Goal: Task Accomplishment & Management: Manage account settings

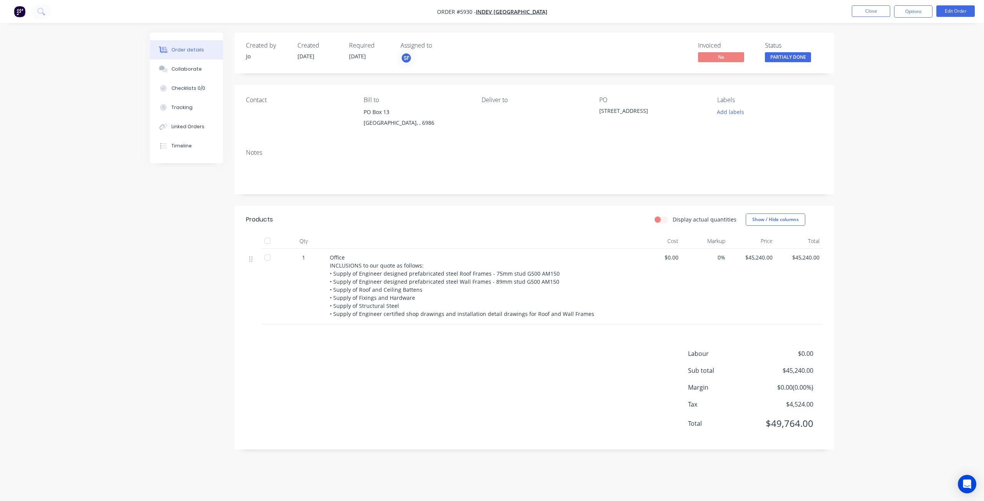
click at [18, 10] on img "button" at bounding box center [20, 12] width 12 height 12
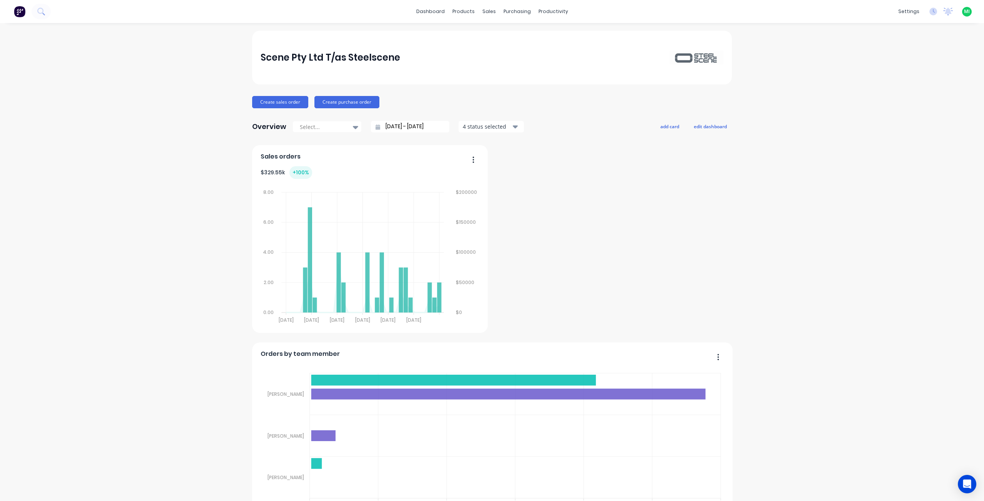
click at [964, 11] on span "MI" at bounding box center [967, 11] width 6 height 7
click at [914, 98] on button "Sign out" at bounding box center [919, 96] width 102 height 15
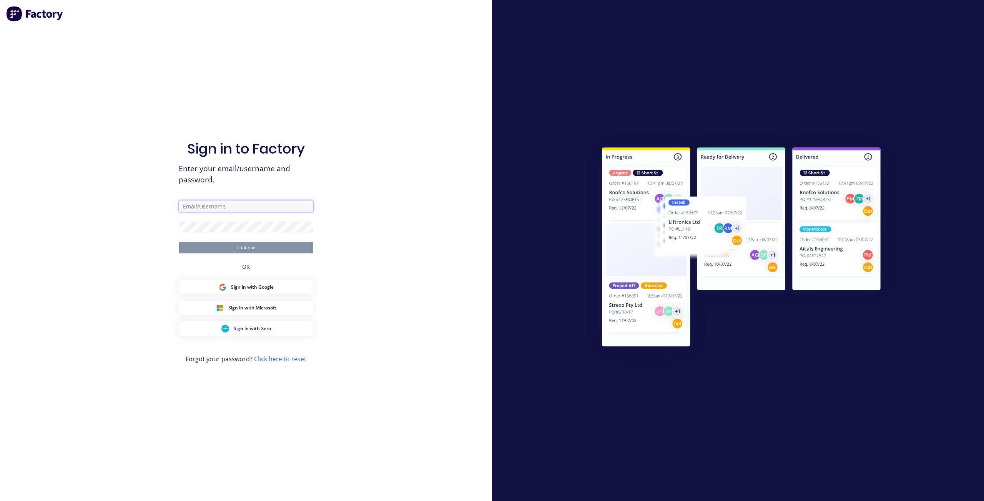
click at [283, 204] on input "text" at bounding box center [246, 207] width 134 height 12
paste input "[EMAIL_ADDRESS][DOMAIN_NAME]"
type input "[EMAIL_ADDRESS][DOMAIN_NAME]"
click at [179, 242] on button "Continue" at bounding box center [246, 248] width 134 height 12
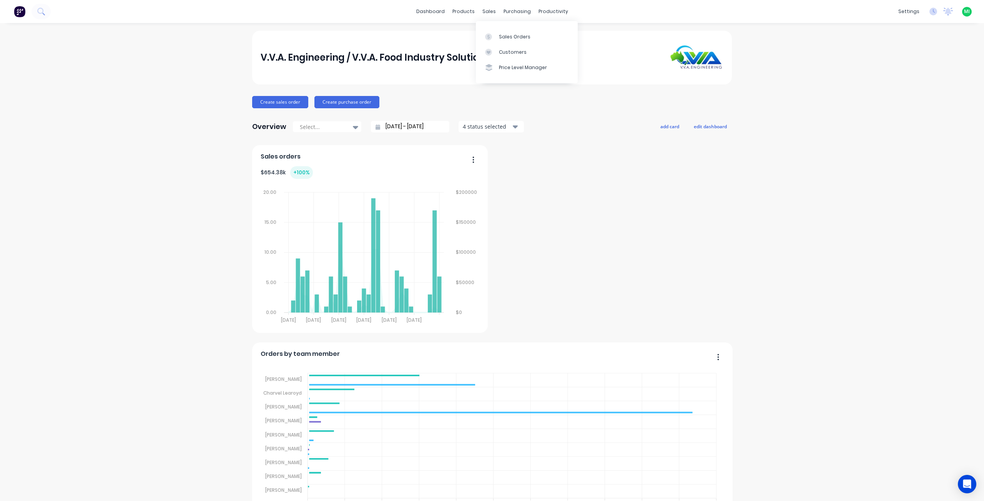
click at [502, 28] on div "Sales Orders Customers Price Level Manager" at bounding box center [527, 52] width 102 height 62
click at [504, 32] on link "Sales Orders" at bounding box center [527, 36] width 102 height 15
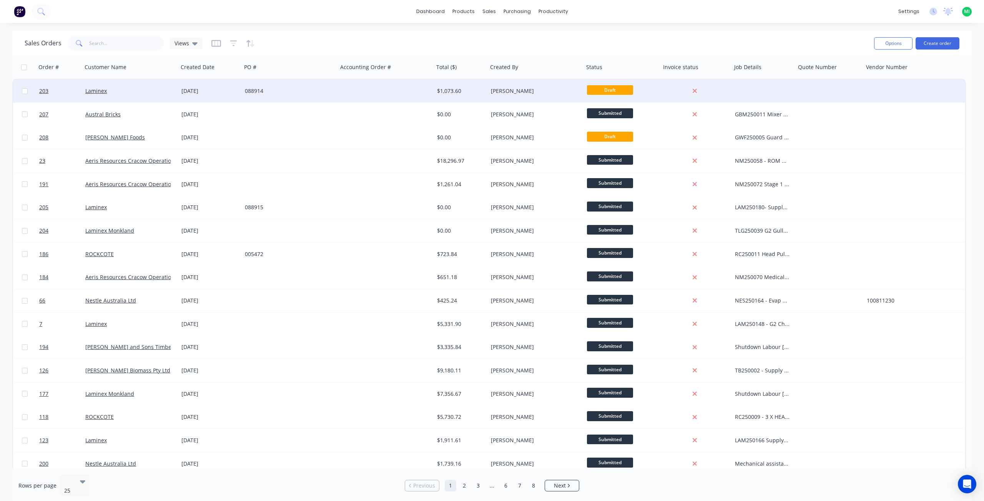
click at [146, 100] on div "Laminex" at bounding box center [130, 91] width 96 height 23
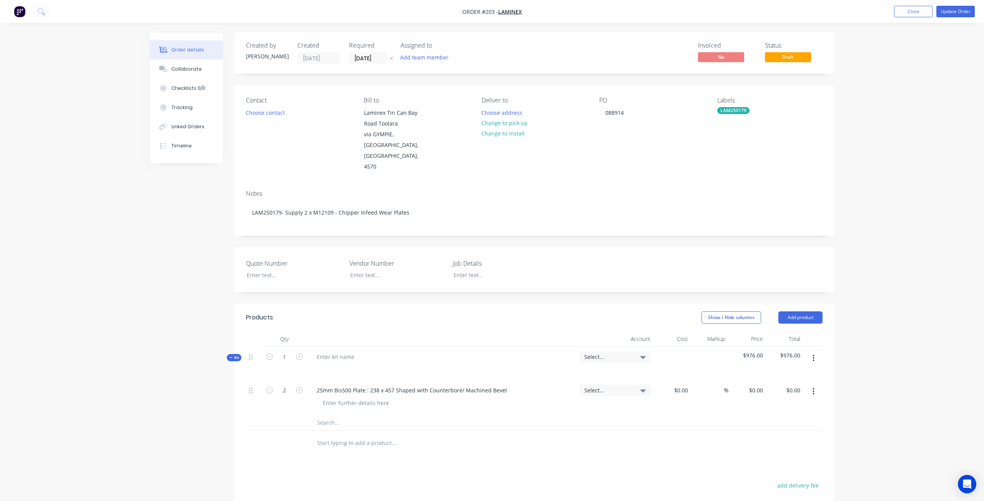
type input "$488.00"
type input "$976.00"
click at [916, 14] on button "Close" at bounding box center [907, 12] width 38 height 12
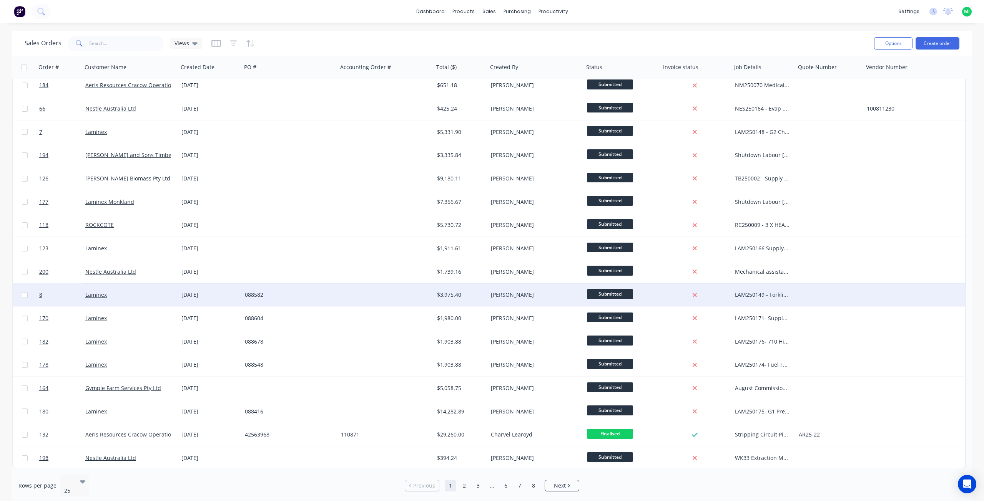
scroll to position [192, 0]
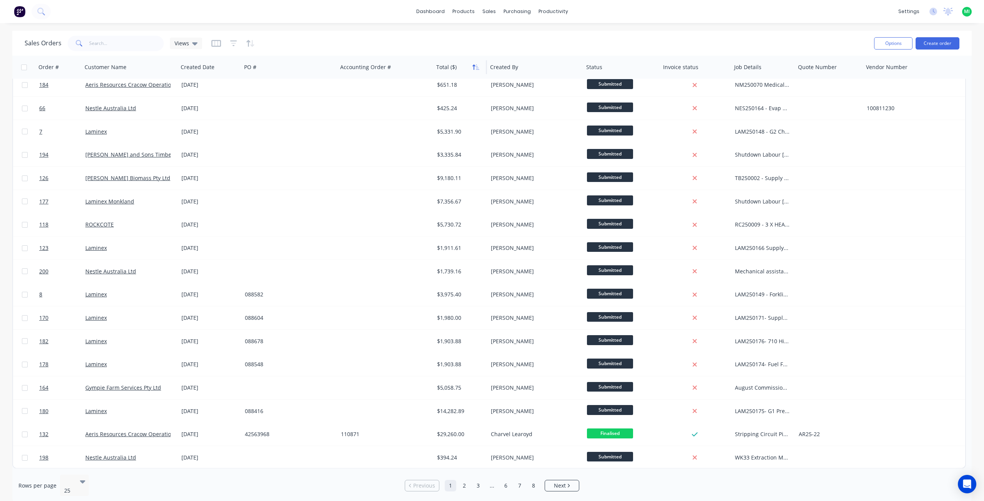
click at [476, 70] on button "button" at bounding box center [476, 67] width 12 height 12
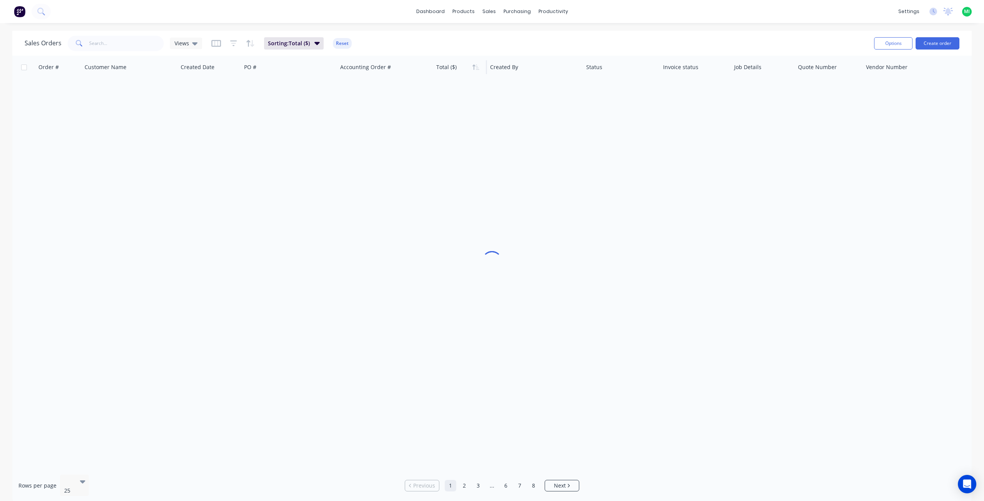
scroll to position [0, 0]
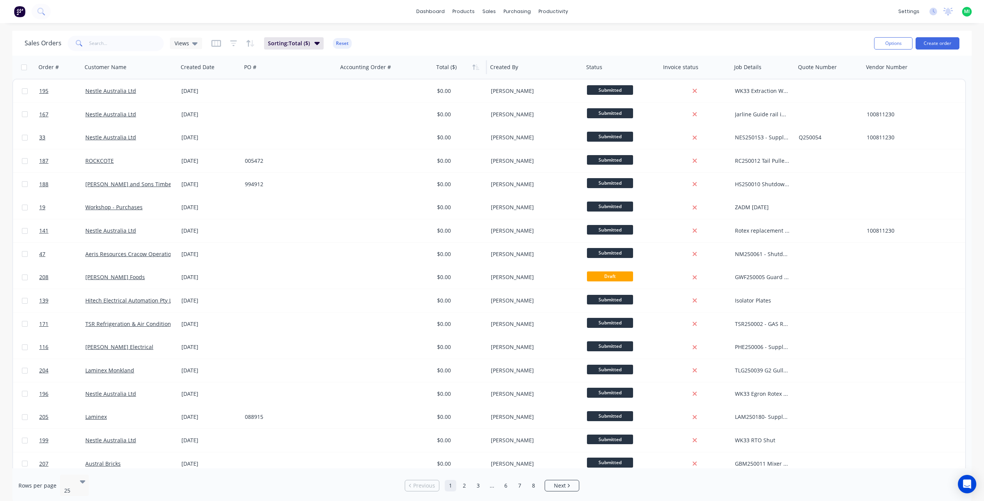
click at [476, 70] on button "button" at bounding box center [476, 67] width 12 height 12
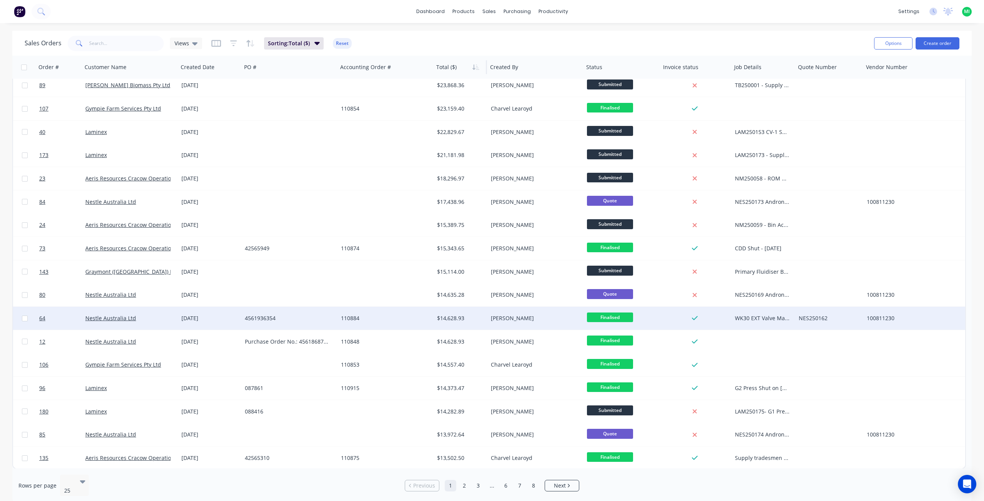
scroll to position [192, 0]
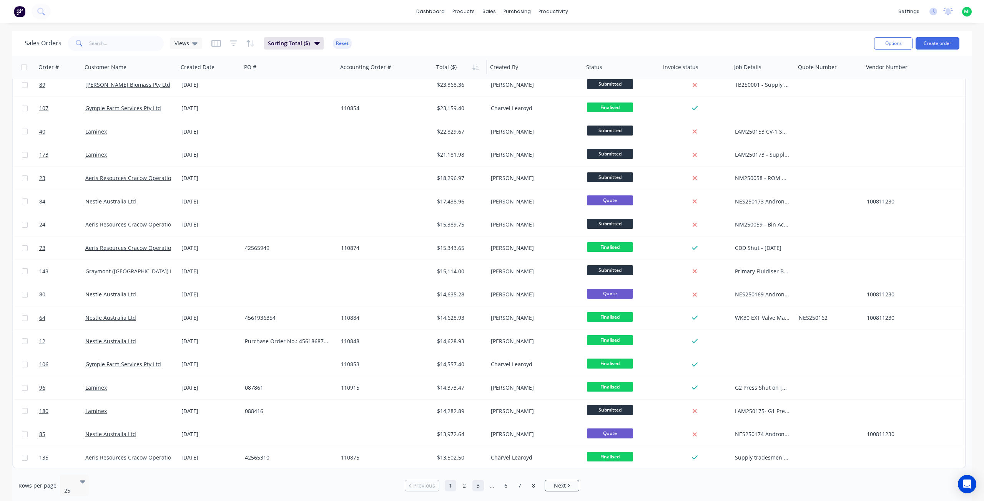
click at [466, 483] on link "2" at bounding box center [464, 486] width 12 height 12
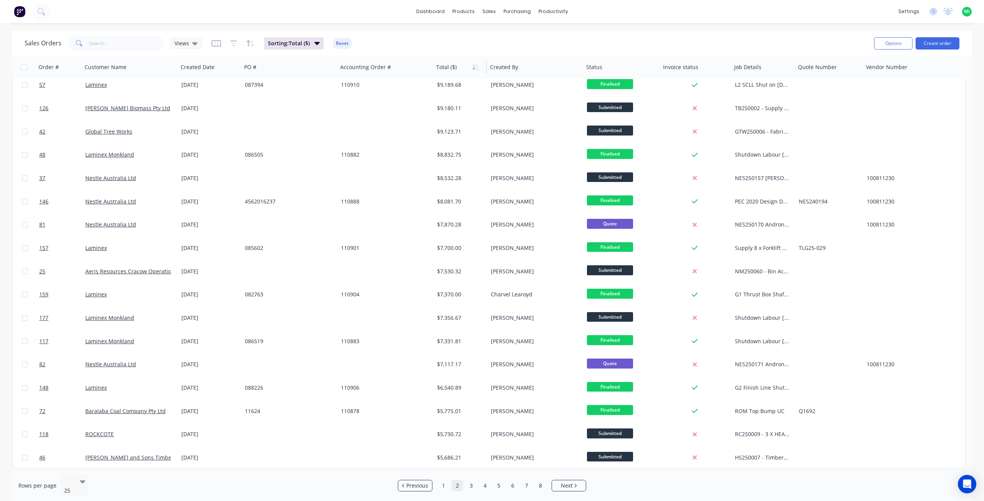
drag, startPoint x: 481, startPoint y: 480, endPoint x: 479, endPoint y: 475, distance: 5.9
click at [482, 480] on link "4" at bounding box center [485, 486] width 12 height 12
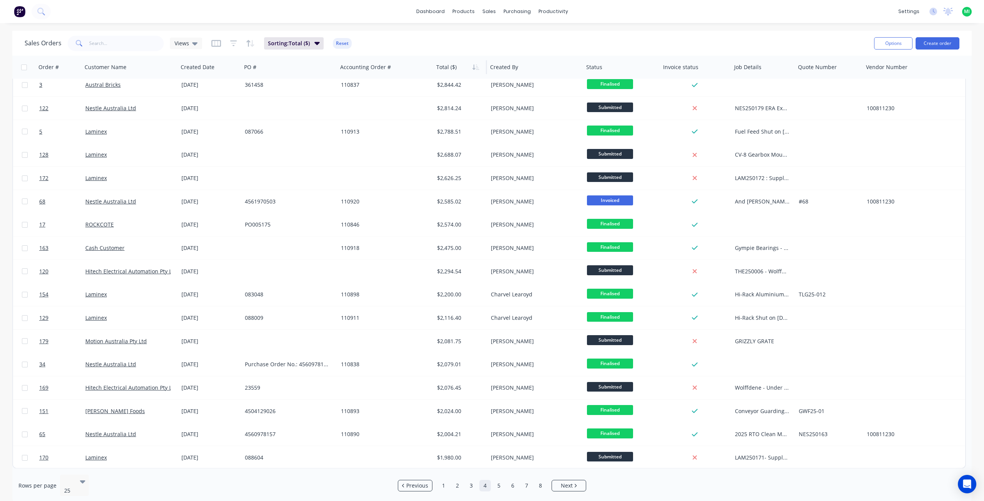
drag, startPoint x: 502, startPoint y: 478, endPoint x: 496, endPoint y: 471, distance: 9.3
click at [502, 480] on link "5" at bounding box center [499, 486] width 12 height 12
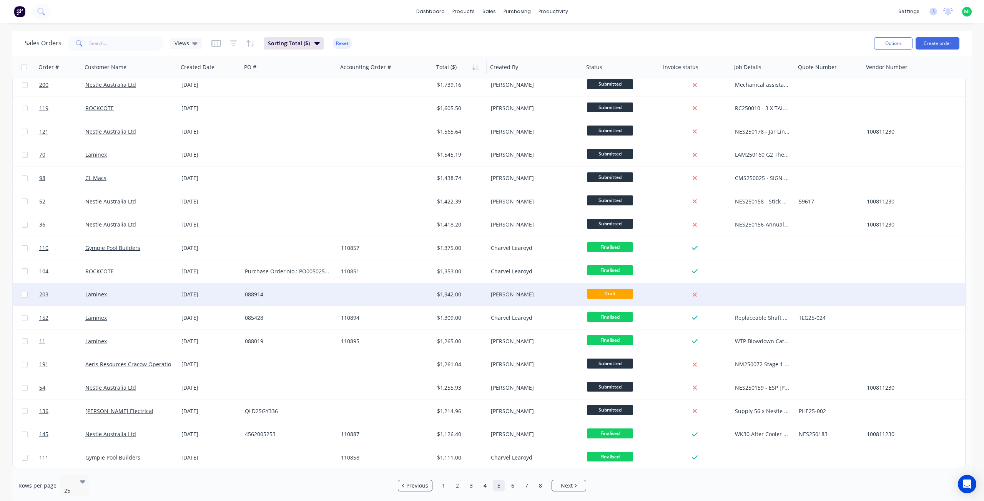
click at [403, 303] on div at bounding box center [386, 294] width 96 height 23
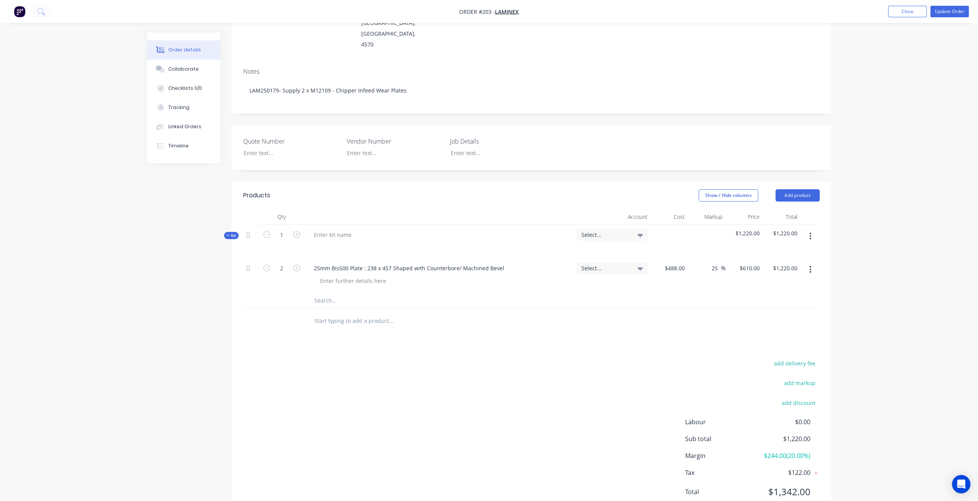
scroll to position [128, 0]
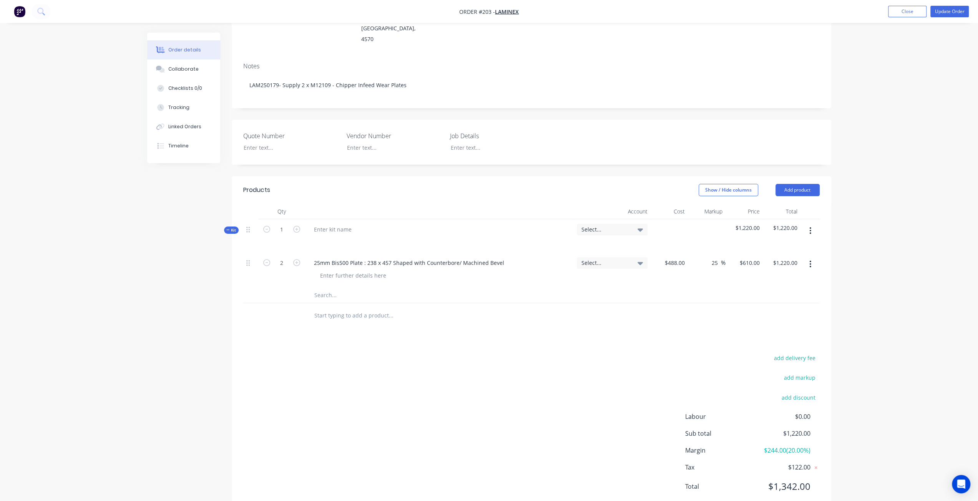
click at [231, 227] on span "Kit" at bounding box center [231, 230] width 10 height 6
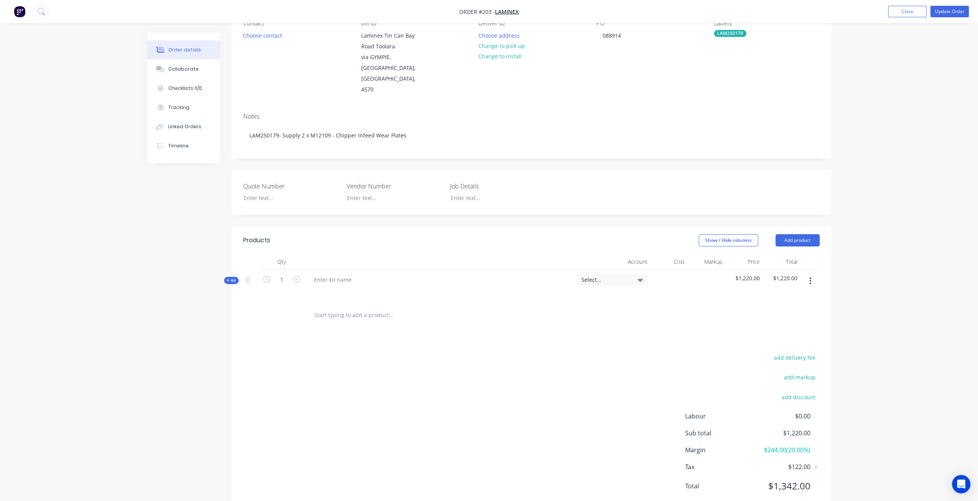
click at [231, 278] on span "Kit" at bounding box center [231, 281] width 10 height 6
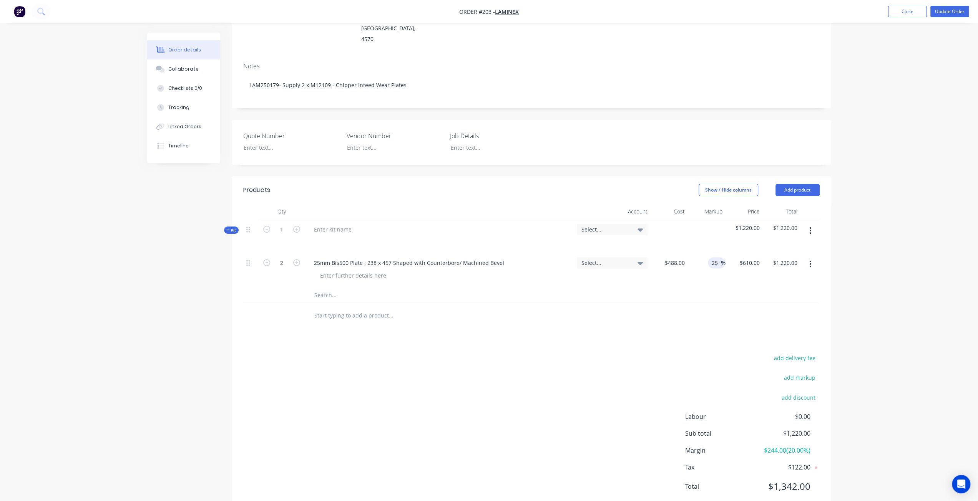
click at [712, 257] on input "25" at bounding box center [716, 262] width 10 height 11
click at [703, 288] on div at bounding box center [531, 296] width 576 height 16
drag, startPoint x: 815, startPoint y: 408, endPoint x: 780, endPoint y: 410, distance: 34.6
click at [780, 429] on div "Sub total $1,220.00" at bounding box center [752, 433] width 134 height 9
copy span "$1,220.00"
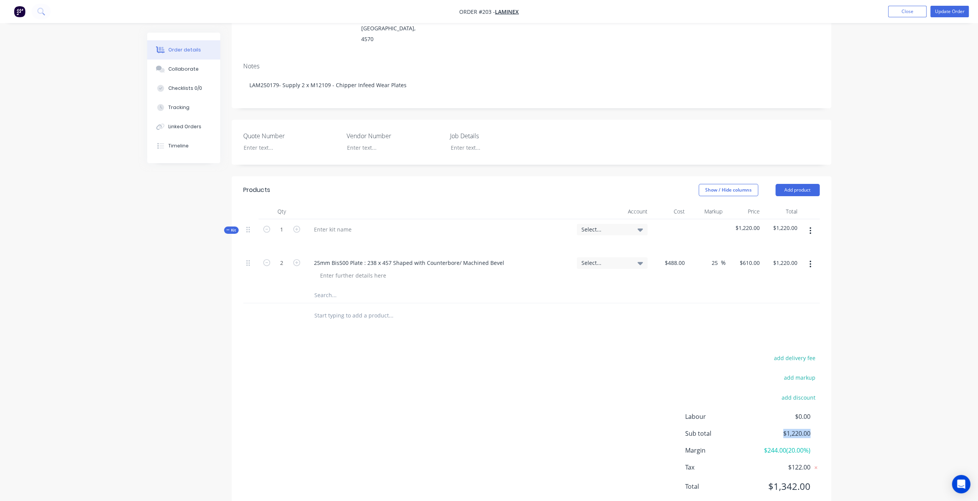
click at [24, 13] on img "button" at bounding box center [20, 12] width 12 height 12
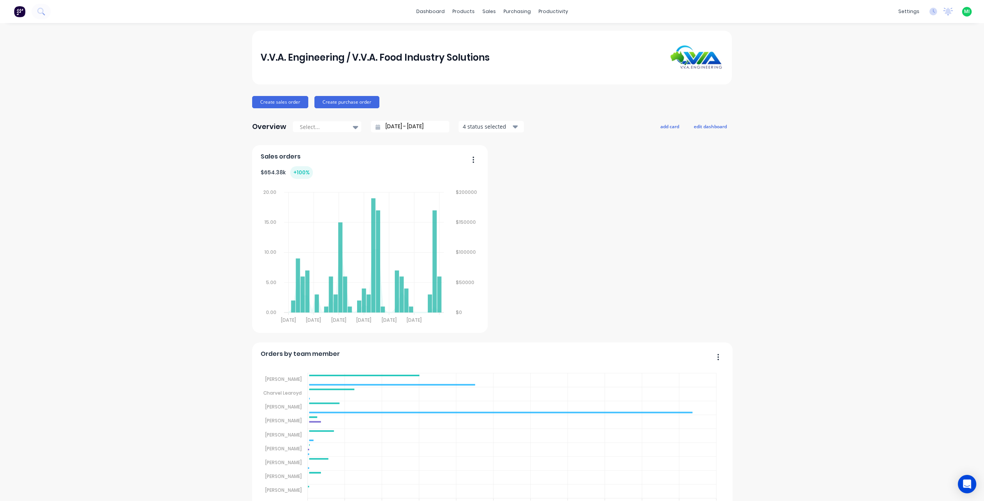
click at [964, 10] on span "MI" at bounding box center [967, 11] width 6 height 7
click at [909, 98] on button "Sign out" at bounding box center [919, 96] width 102 height 15
